Goal: Information Seeking & Learning: Find specific fact

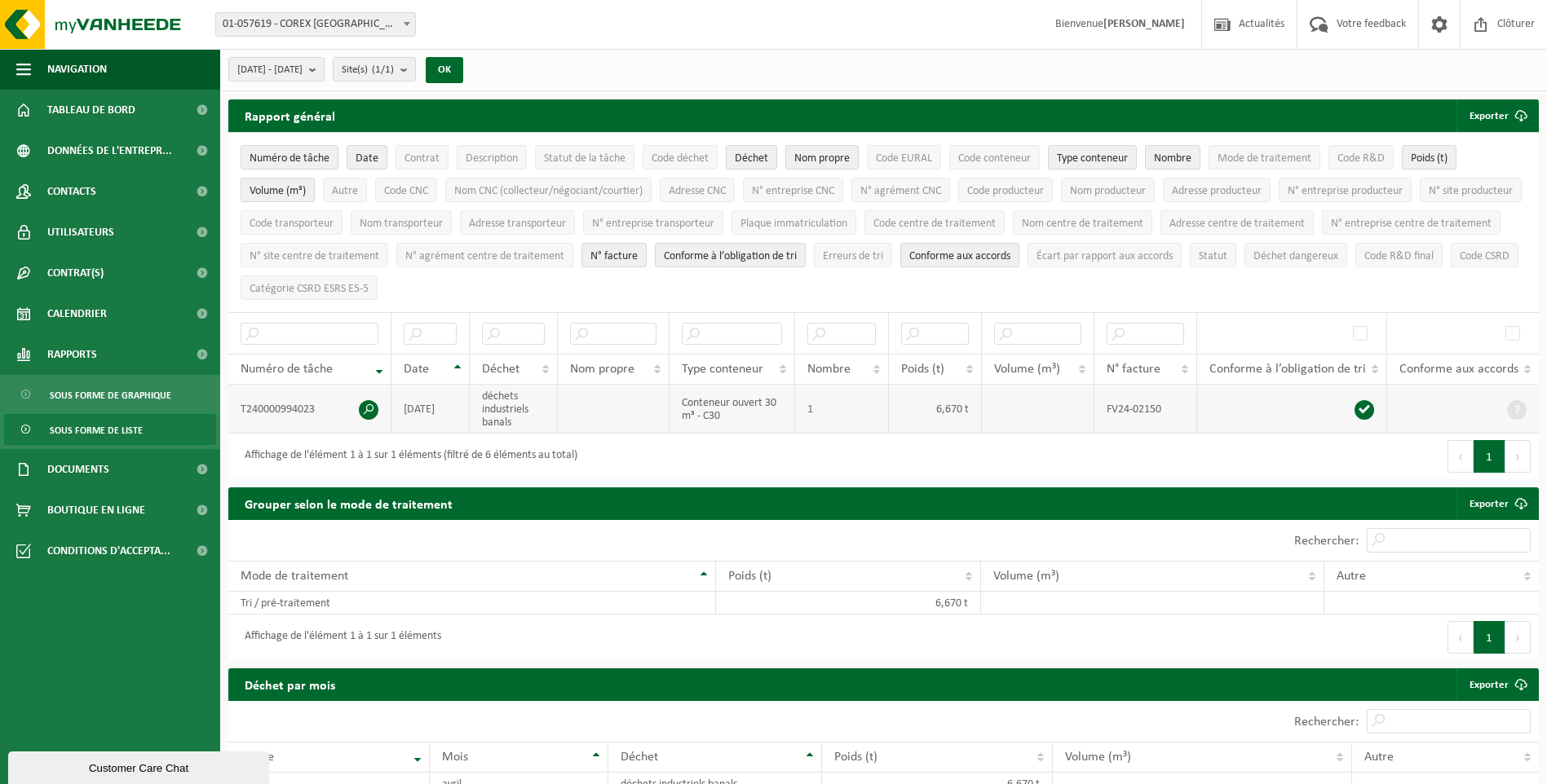
click at [369, 404] on span at bounding box center [369, 410] width 20 height 20
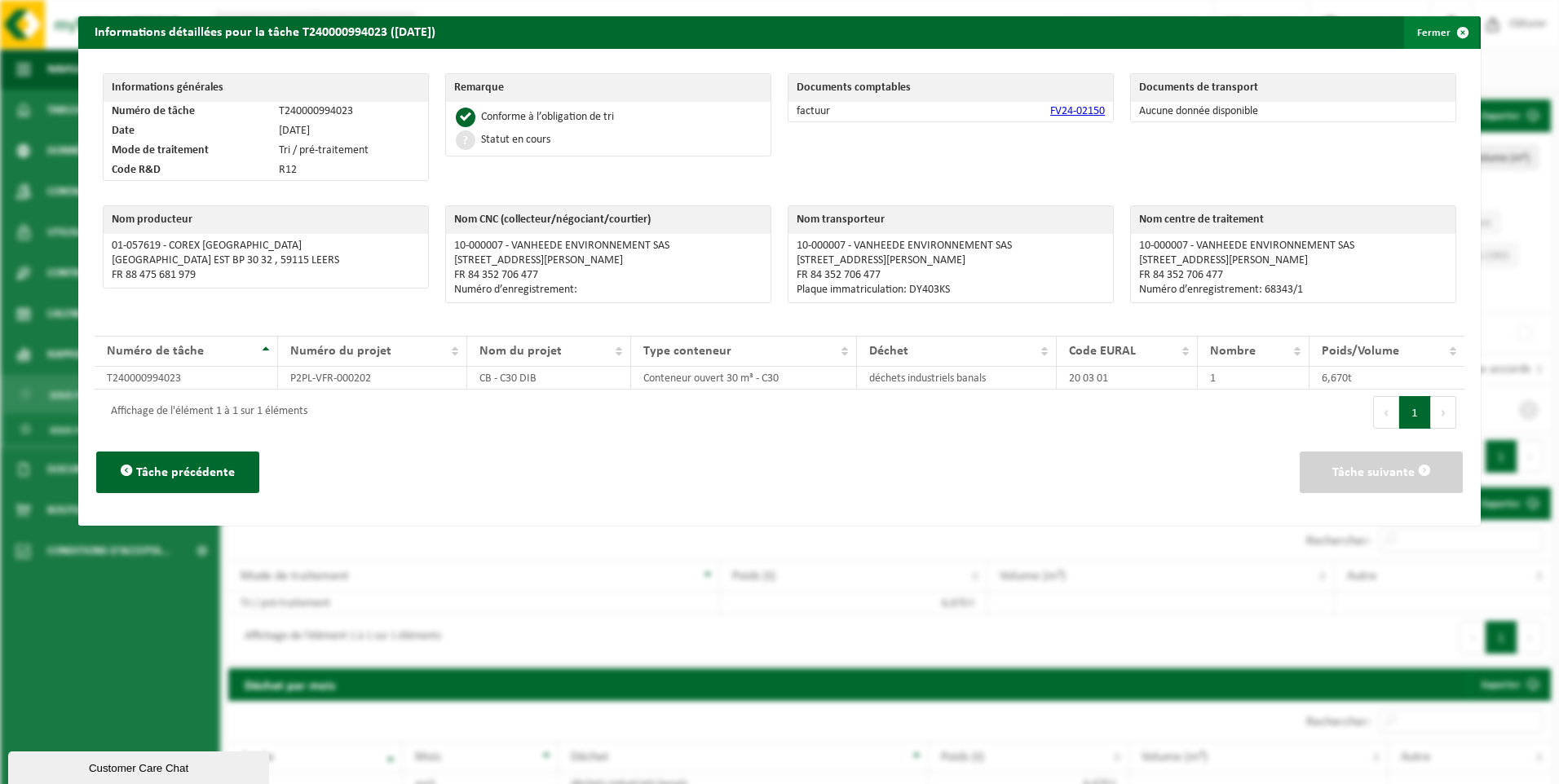
click at [1455, 32] on span "button" at bounding box center [1463, 32] width 32 height 32
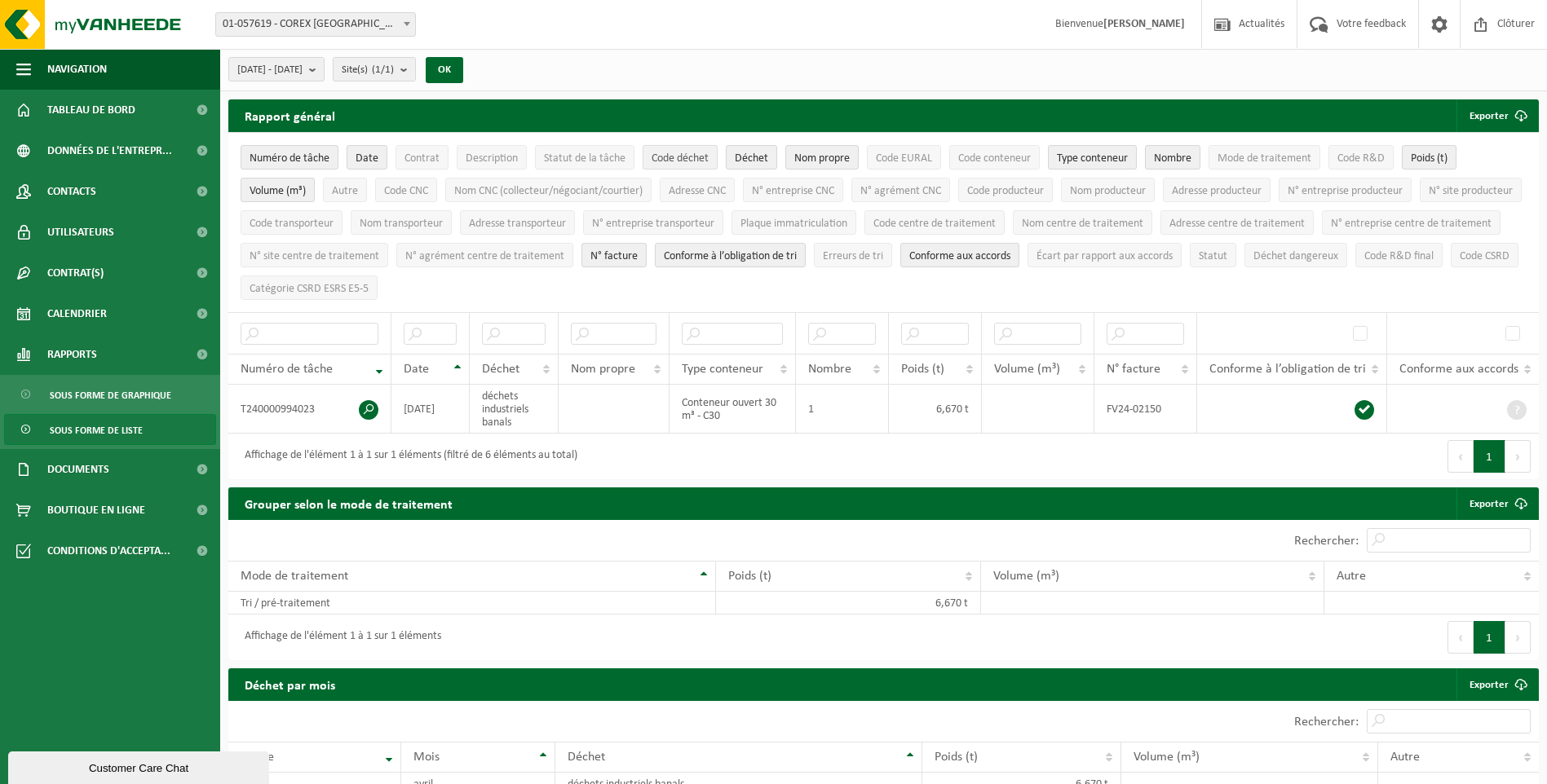
click at [694, 160] on span "Code déchet" at bounding box center [680, 159] width 57 height 12
click at [486, 162] on span "Description" at bounding box center [491, 159] width 52 height 12
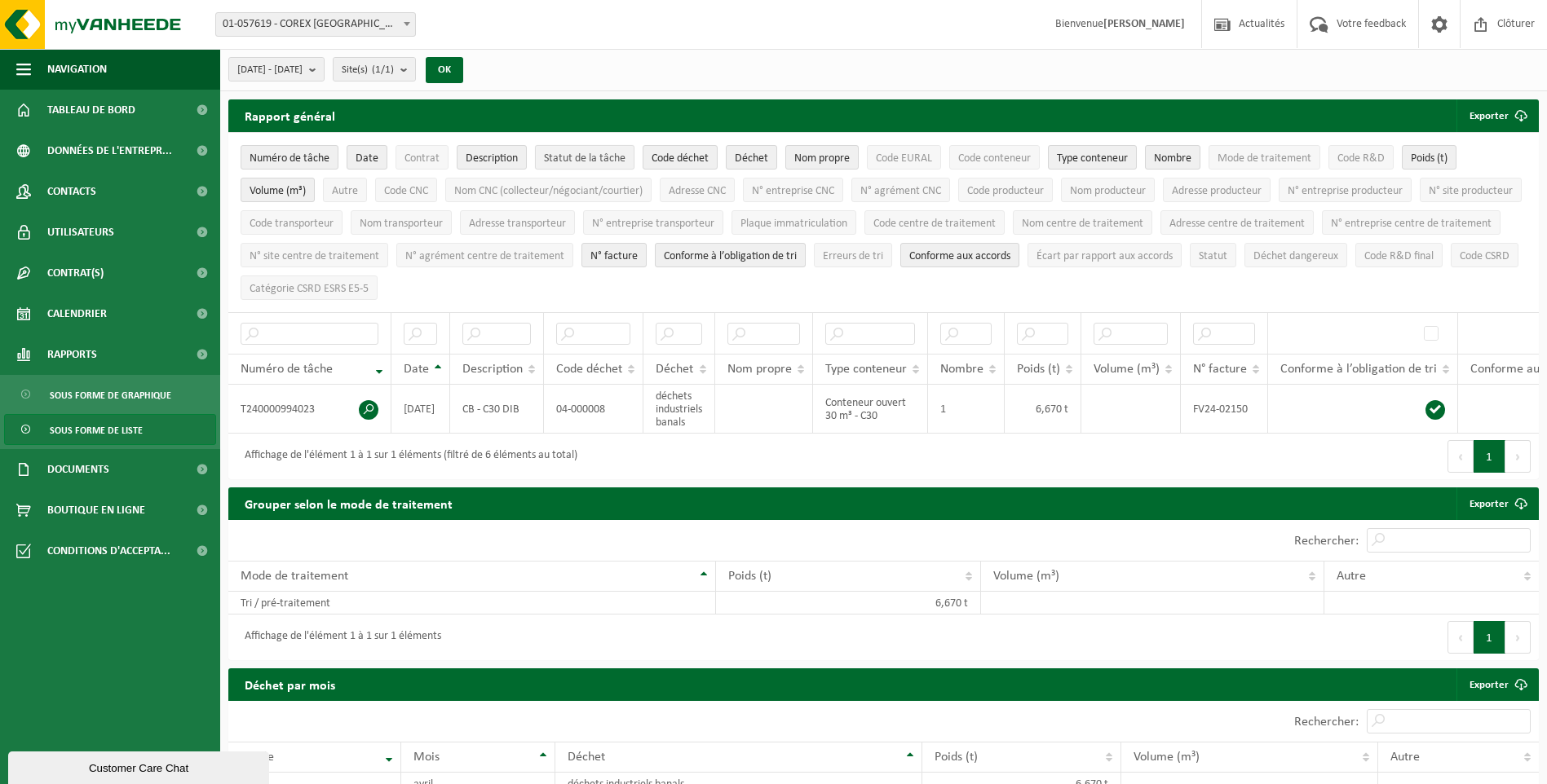
click at [570, 161] on span "Statut de la tâche" at bounding box center [585, 159] width 81 height 12
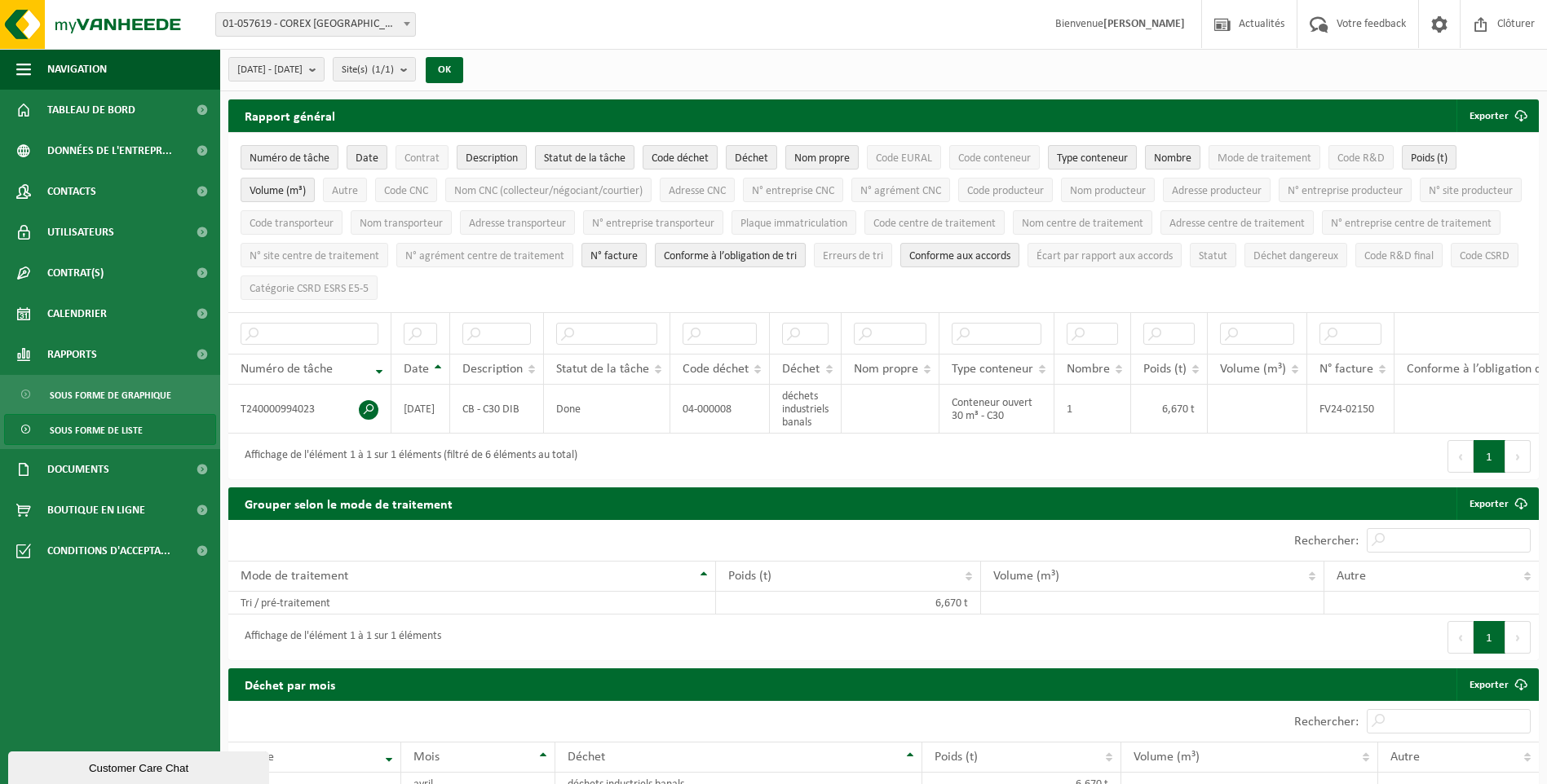
click at [486, 159] on span "Description" at bounding box center [491, 159] width 52 height 12
click at [580, 158] on span "Statut de la tâche" at bounding box center [585, 159] width 81 height 12
click at [690, 158] on span "Code déchet" at bounding box center [680, 159] width 57 height 12
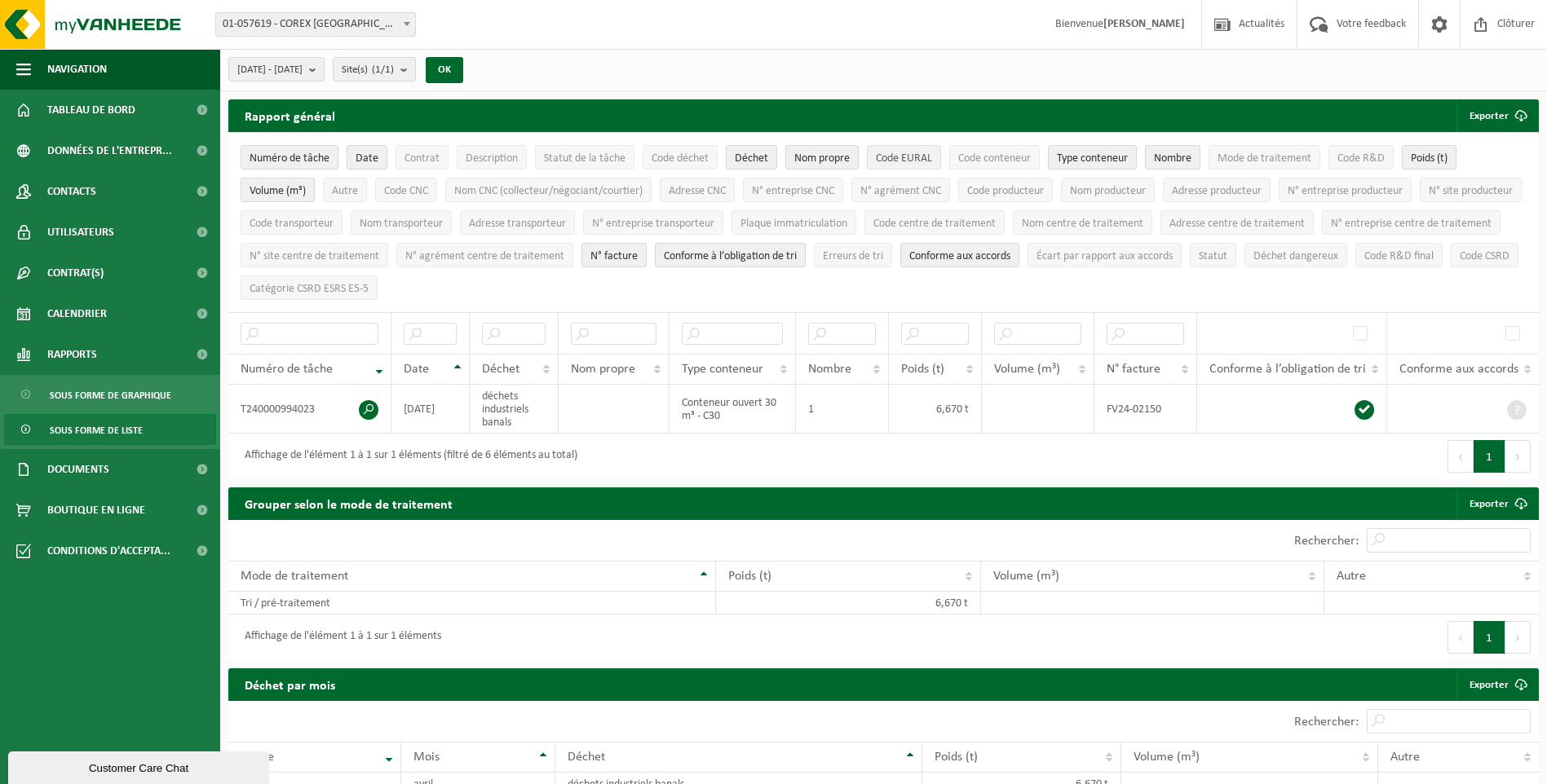
click at [919, 160] on span "Code EURAL" at bounding box center [904, 159] width 56 height 12
click at [1322, 252] on span "Déchet dangereux" at bounding box center [1295, 256] width 85 height 12
click at [1295, 252] on span "Déchet dangereux" at bounding box center [1295, 256] width 85 height 12
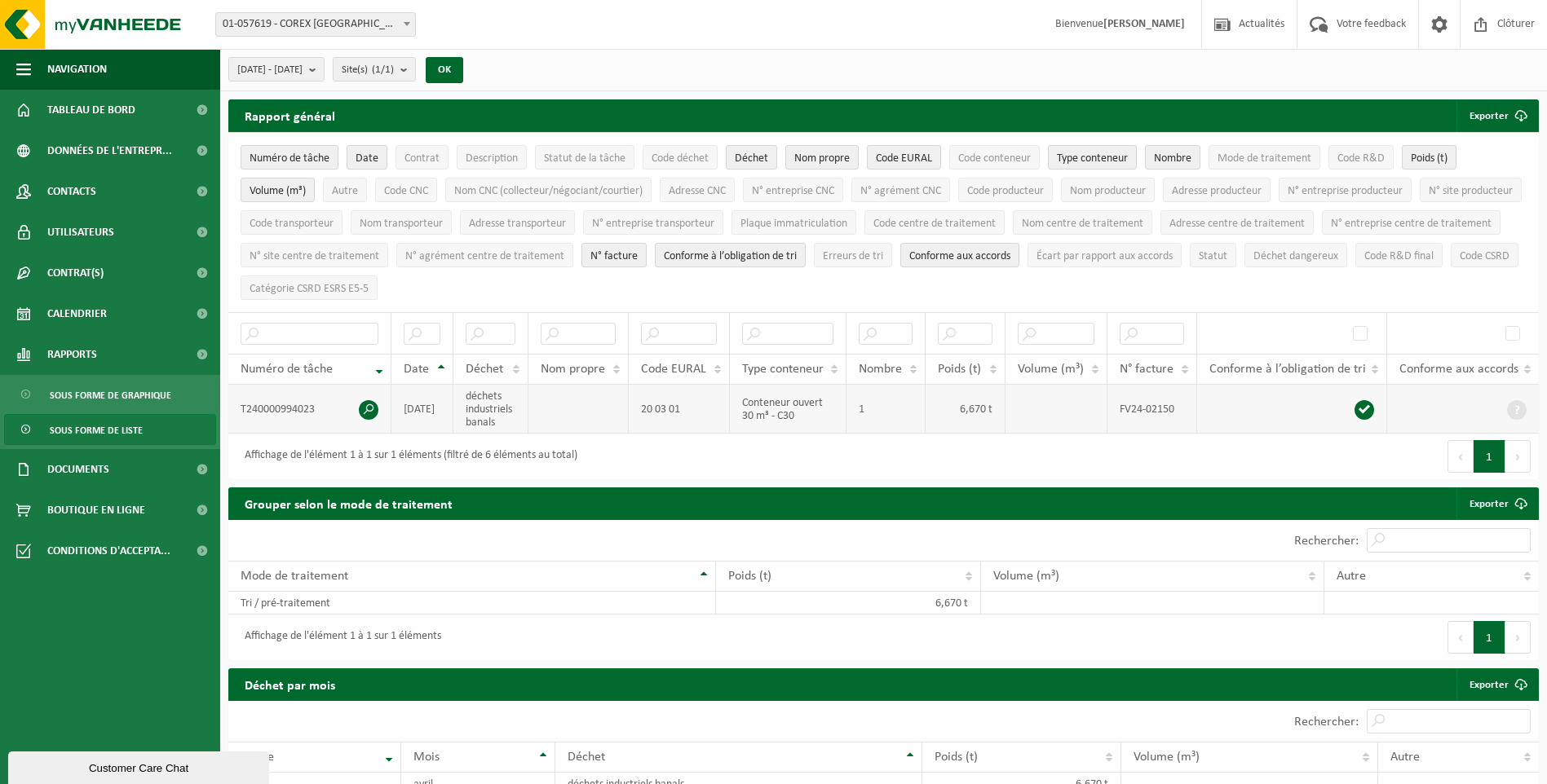
click at [366, 409] on span at bounding box center [369, 410] width 20 height 20
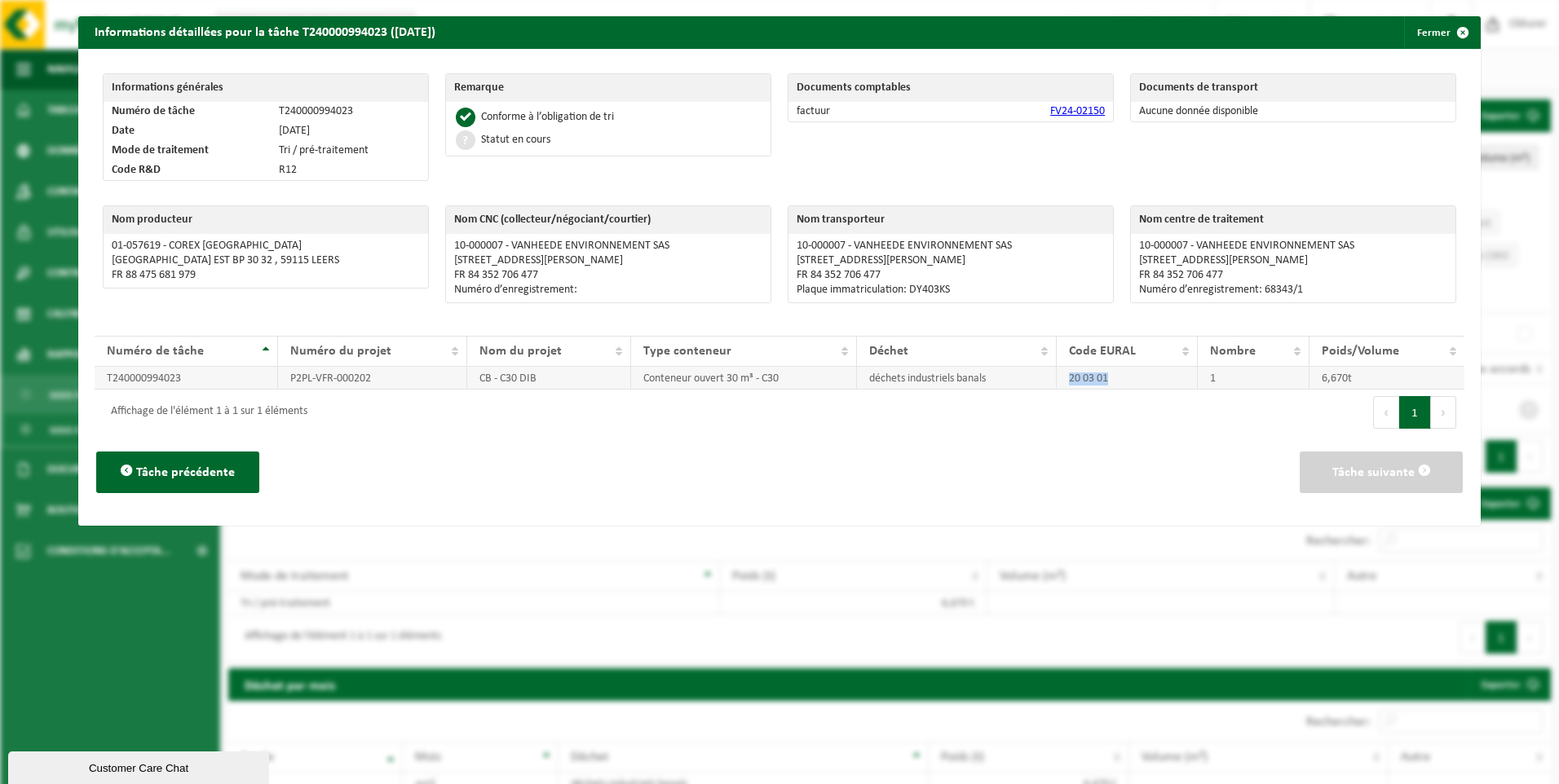
drag, startPoint x: 1061, startPoint y: 376, endPoint x: 1108, endPoint y: 378, distance: 47.0
click at [1108, 378] on td "20 03 01" at bounding box center [1128, 378] width 141 height 22
drag, startPoint x: 1108, startPoint y: 378, endPoint x: 1093, endPoint y: 380, distance: 15.1
copy td "20 03 01"
click at [1448, 32] on span "button" at bounding box center [1463, 32] width 32 height 32
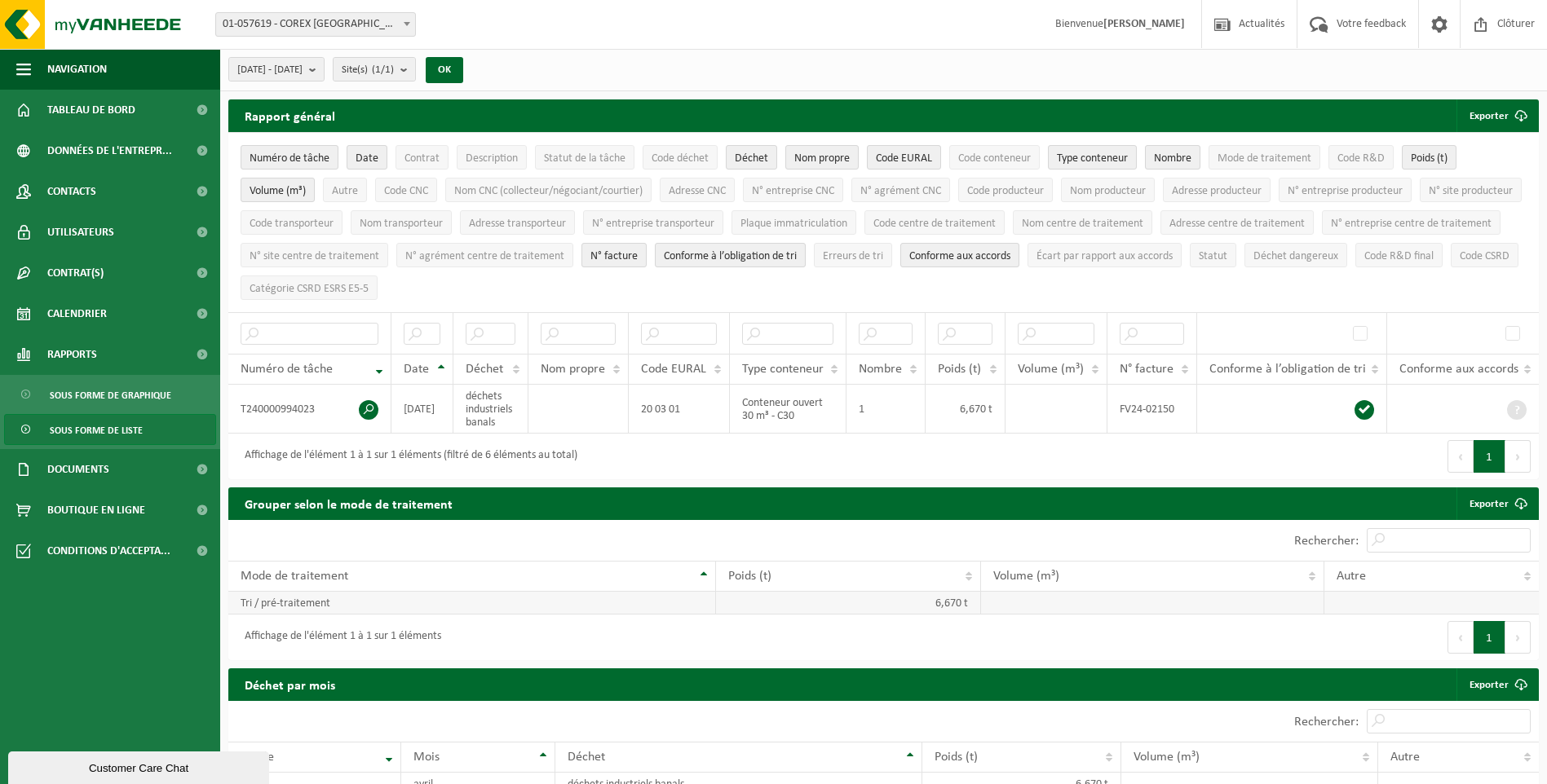
scroll to position [81, 0]
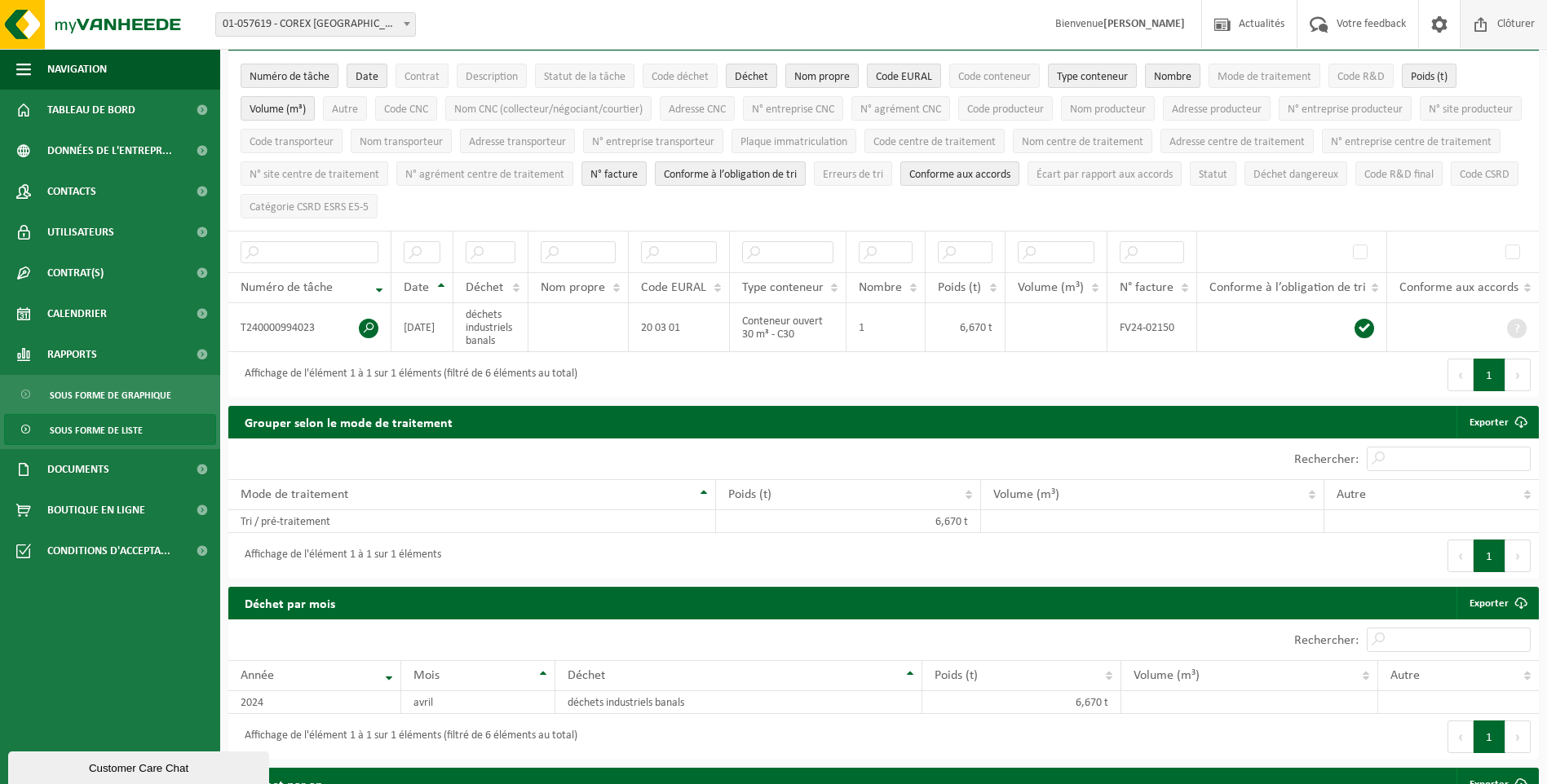
click at [1511, 26] on span "Clôturer" at bounding box center [1515, 24] width 46 height 48
